Goal: Information Seeking & Learning: Learn about a topic

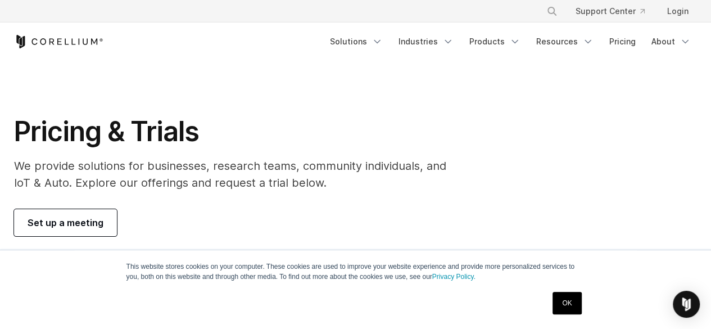
click at [565, 297] on link "OK" at bounding box center [566, 303] width 29 height 22
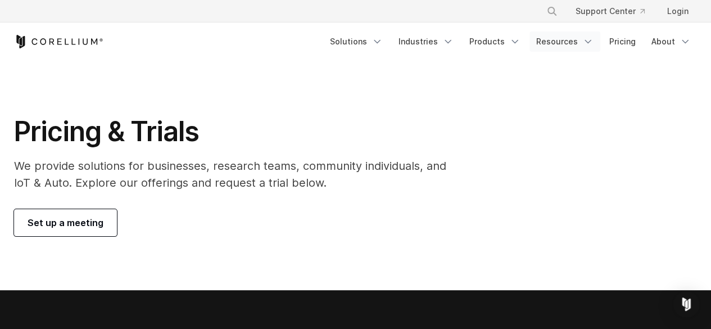
click at [561, 40] on link "Resources" at bounding box center [564, 41] width 71 height 20
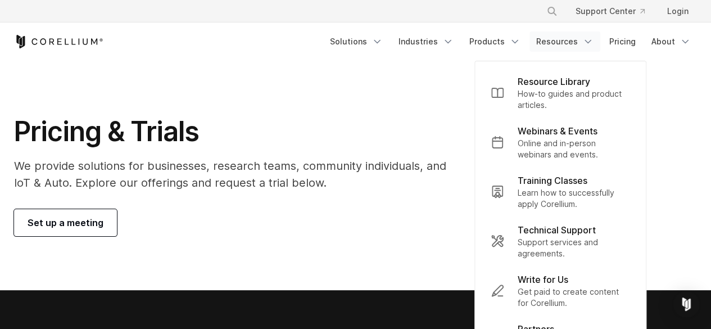
click at [432, 79] on section "Pricing & Trials We provide solutions for businesses, research teams, community…" at bounding box center [355, 175] width 711 height 229
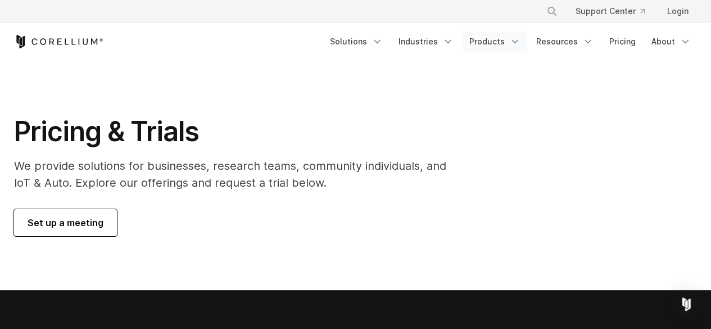
click at [502, 39] on link "Products" at bounding box center [494, 41] width 65 height 20
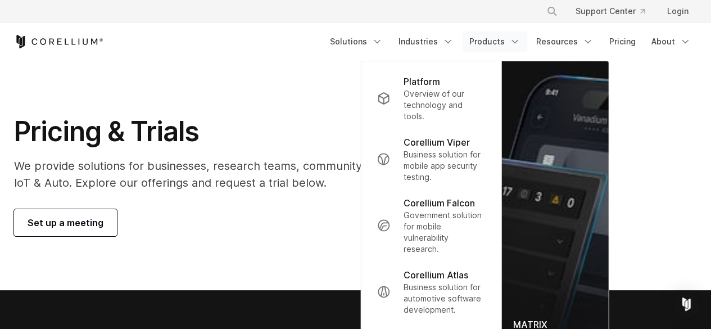
click at [518, 41] on icon "Navigation Menu" at bounding box center [514, 41] width 11 height 11
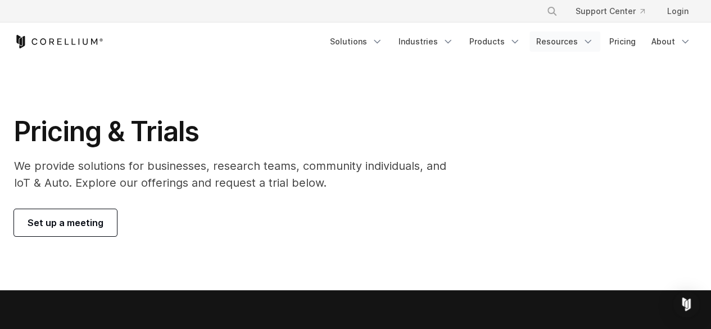
click at [588, 38] on icon "Navigation Menu" at bounding box center [587, 41] width 11 height 11
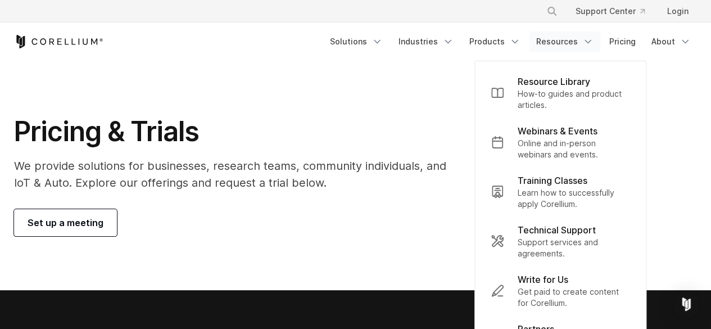
click at [588, 38] on icon "Navigation Menu" at bounding box center [587, 41] width 11 height 11
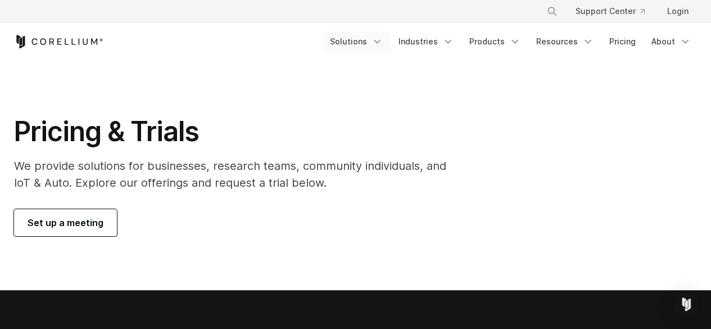
click at [378, 43] on icon "Navigation Menu" at bounding box center [376, 41] width 11 height 11
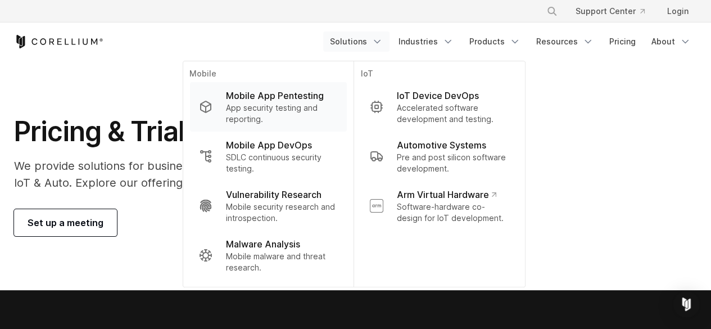
click at [307, 98] on p "Mobile App Pentesting" at bounding box center [274, 95] width 98 height 13
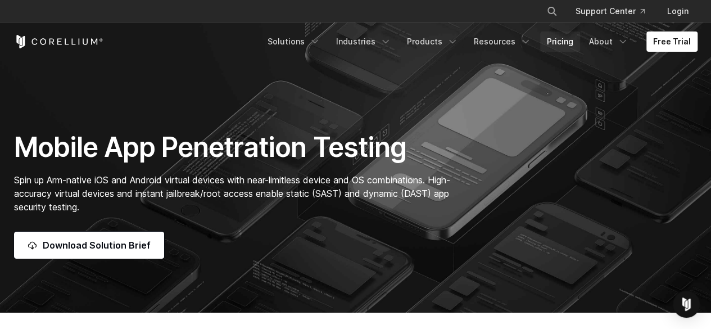
click at [558, 39] on link "Pricing" at bounding box center [560, 41] width 40 height 20
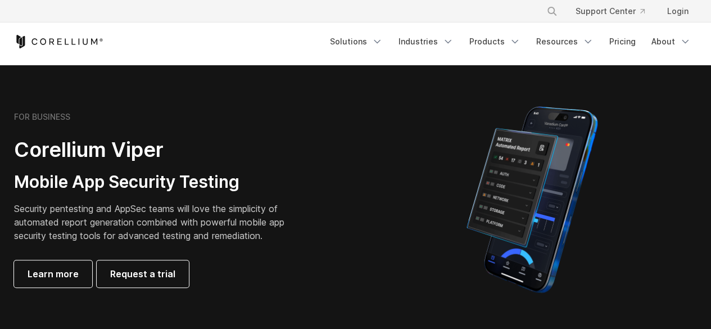
scroll to position [225, 0]
drag, startPoint x: 103, startPoint y: 41, endPoint x: 43, endPoint y: 43, distance: 60.7
click at [45, 43] on div "Free Trial" at bounding box center [168, 41] width 309 height 13
drag, startPoint x: 175, startPoint y: 12, endPoint x: 185, endPoint y: 13, distance: 10.2
click at [185, 12] on div "× Search our site... Support Center Login" at bounding box center [355, 11] width 683 height 20
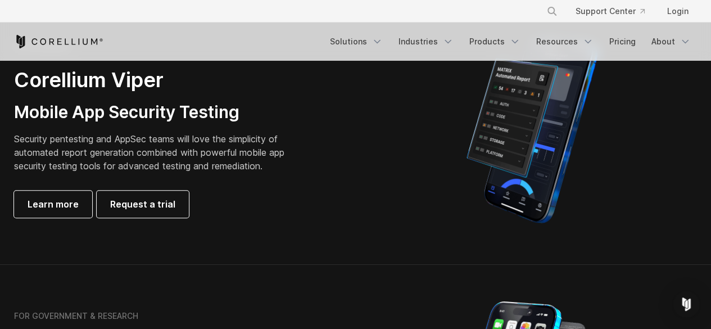
scroll to position [281, 0]
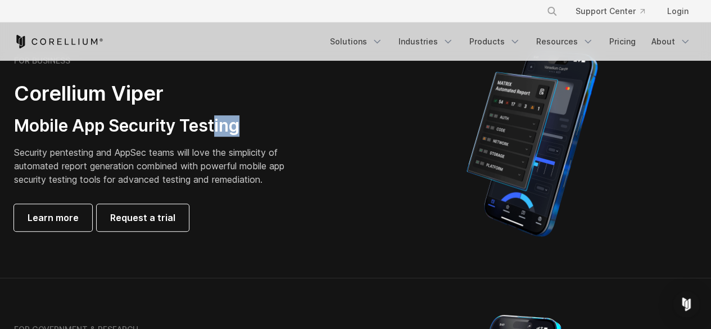
drag, startPoint x: 245, startPoint y: 131, endPoint x: 217, endPoint y: 131, distance: 28.1
click at [217, 131] on h3 "Mobile App Security Testing" at bounding box center [158, 125] width 288 height 21
click at [249, 129] on h3 "Mobile App Security Testing" at bounding box center [158, 125] width 288 height 21
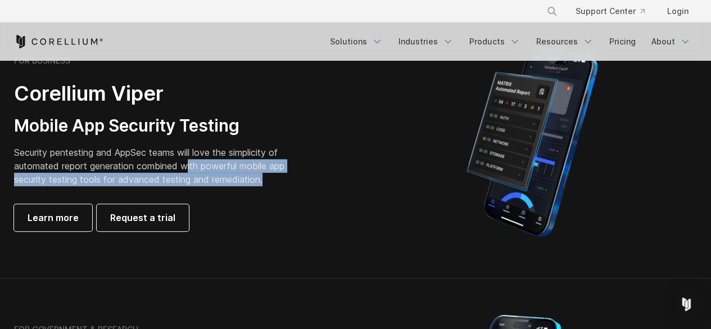
drag, startPoint x: 279, startPoint y: 180, endPoint x: 188, endPoint y: 162, distance: 92.8
click at [188, 162] on p "Security pentesting and AppSec teams will love the simplicity of automated repo…" at bounding box center [158, 166] width 288 height 40
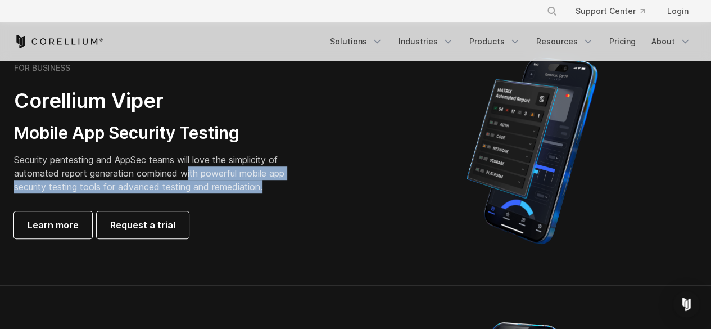
scroll to position [225, 0]
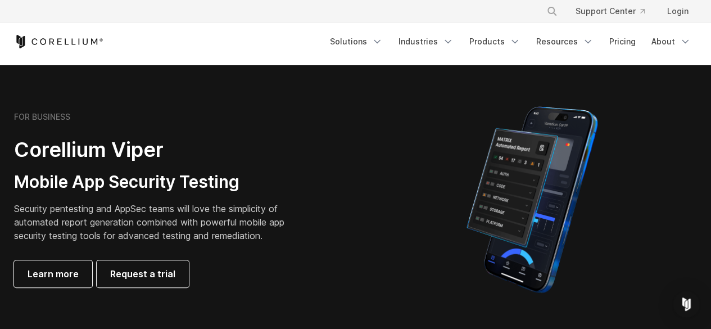
click at [360, 278] on div at bounding box center [532, 199] width 353 height 197
click at [351, 261] on div "FOR BUSINESS Corellium Viper Mobile App Security Testing Security pentesting an…" at bounding box center [179, 199] width 353 height 175
